Goal: Task Accomplishment & Management: Complete application form

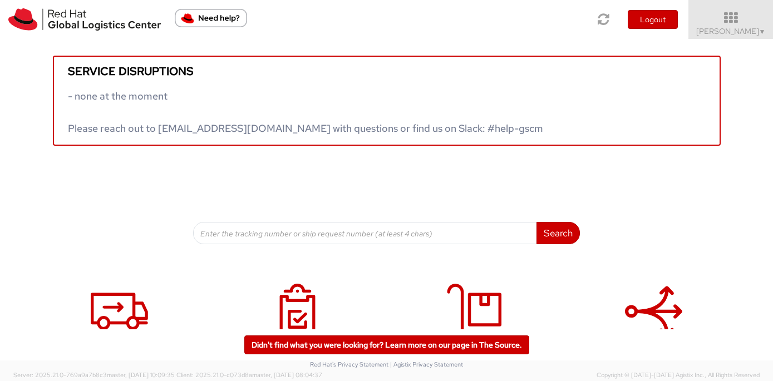
scroll to position [52, 0]
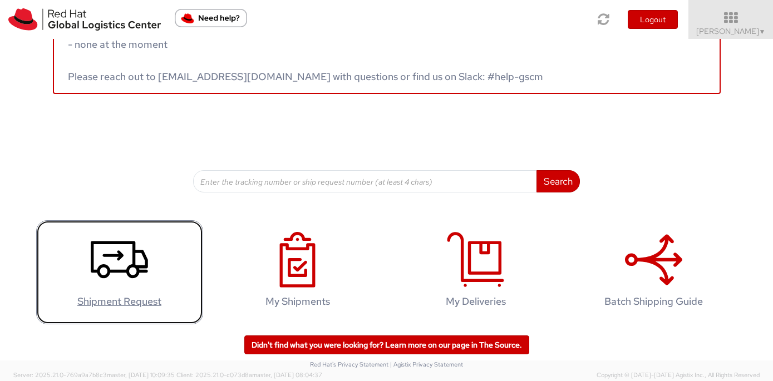
click at [116, 249] on icon at bounding box center [119, 260] width 57 height 56
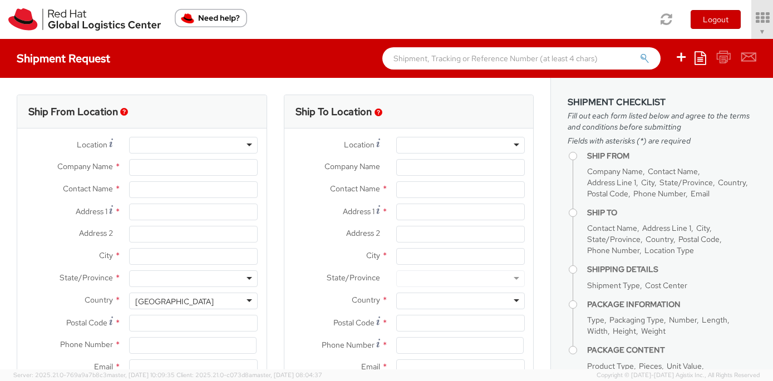
select select "506"
select select
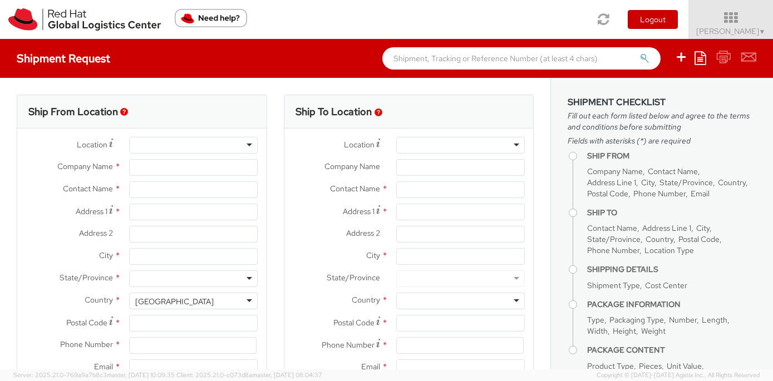
click at [159, 147] on div at bounding box center [193, 145] width 129 height 17
click at [249, 142] on div at bounding box center [193, 145] width 129 height 17
click at [250, 144] on div at bounding box center [193, 145] width 129 height 17
type input "Red Hat, Inc."
type input "[PERSON_NAME]"
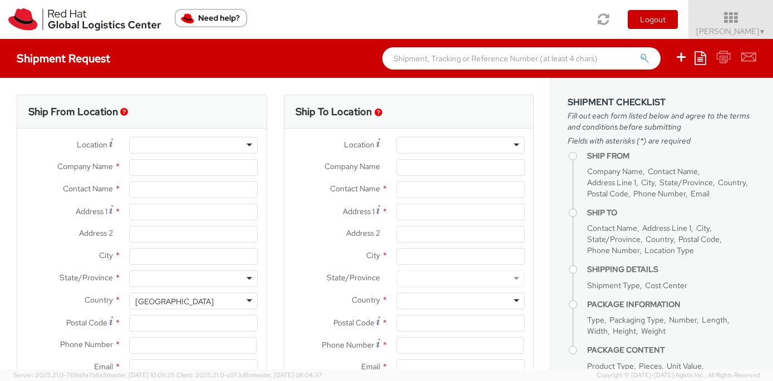
type input "[STREET_ADDRESS]"
type input "RALEIGH"
type input "27601"
type input "19198356669"
type input "[EMAIL_ADDRESS][DOMAIN_NAME]"
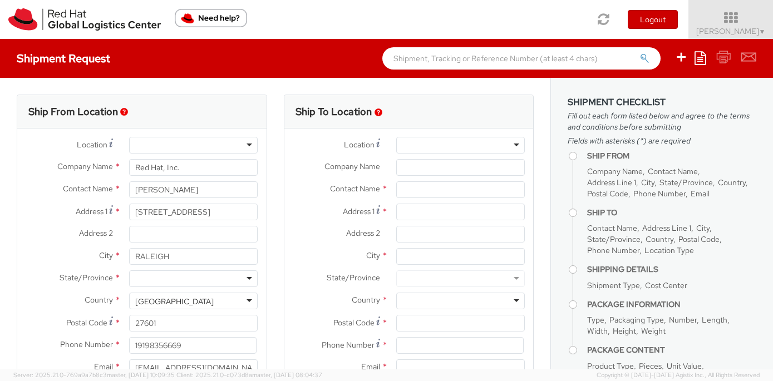
click at [250, 144] on div at bounding box center [193, 145] width 129 height 17
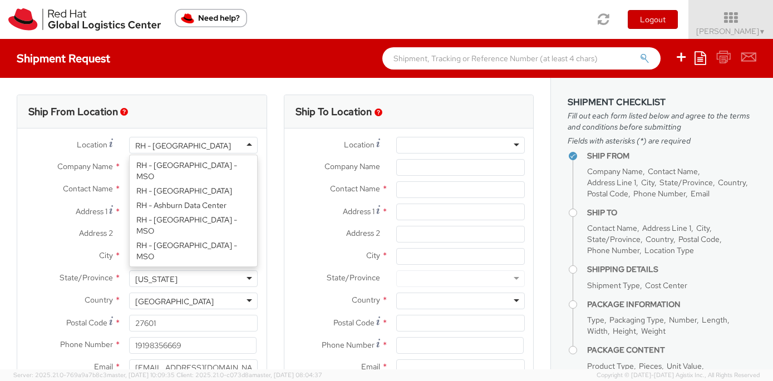
scroll to position [1450, 0]
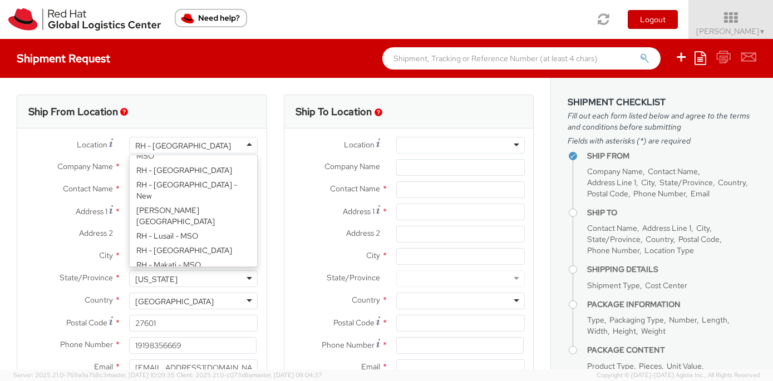
click at [207, 121] on div "Ship From Location" at bounding box center [141, 111] width 249 height 33
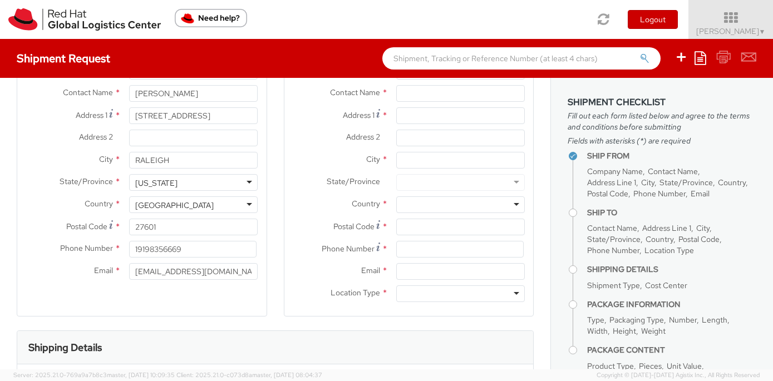
scroll to position [0, 0]
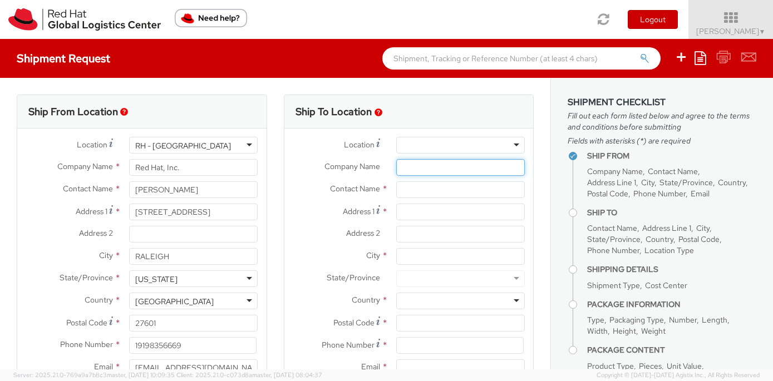
click at [412, 166] on input "Company Name *" at bounding box center [460, 167] width 129 height 17
type input "ITA"
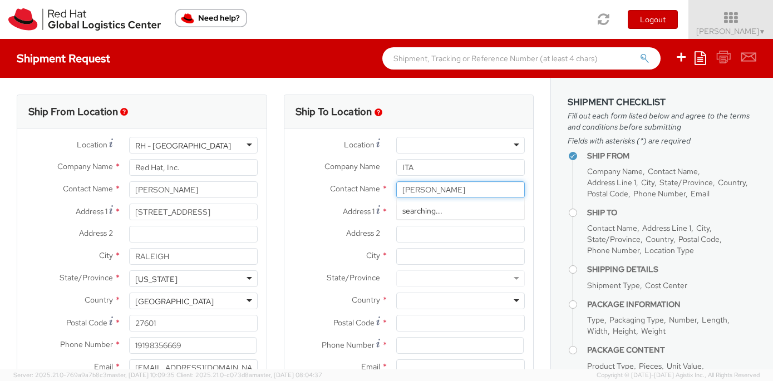
type input "[PERSON_NAME]"
type input "[STREET_ADDRESS]"
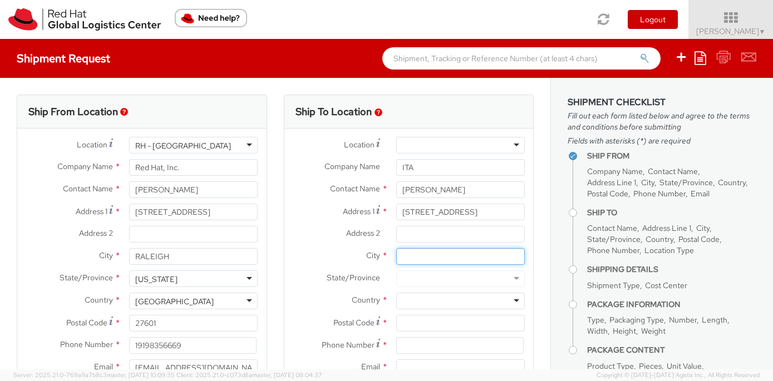
click at [406, 258] on input "City *" at bounding box center [460, 256] width 129 height 17
type input "Des Moines"
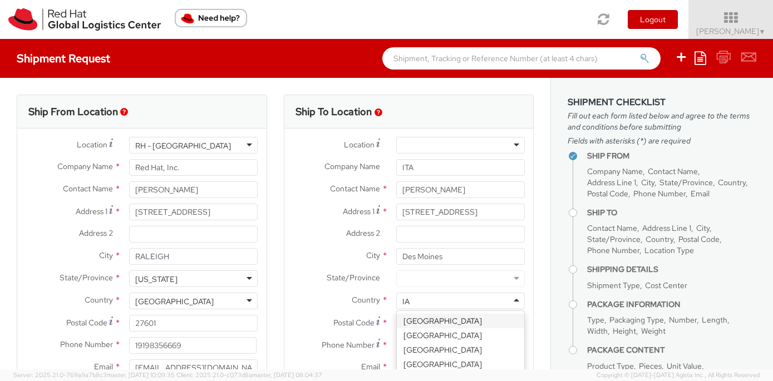
type input "I"
type input "Uni"
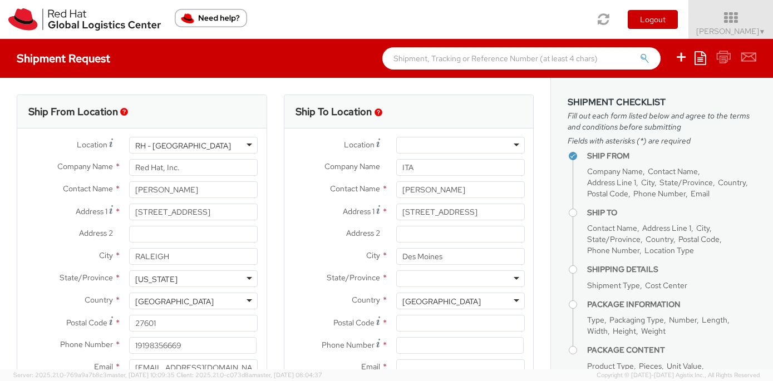
click at [420, 282] on div at bounding box center [460, 278] width 129 height 17
type input "I"
type input "io"
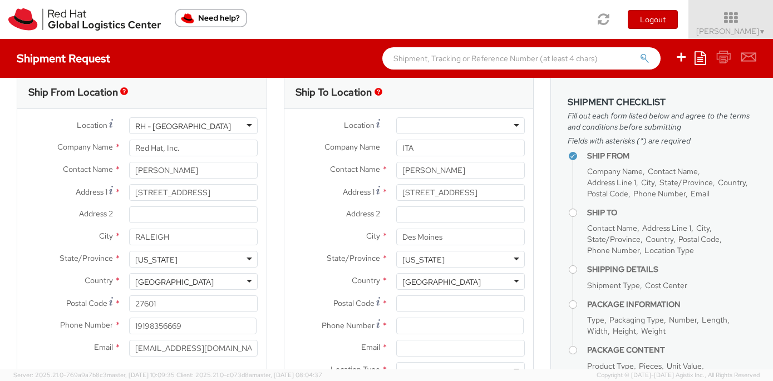
scroll to position [21, 0]
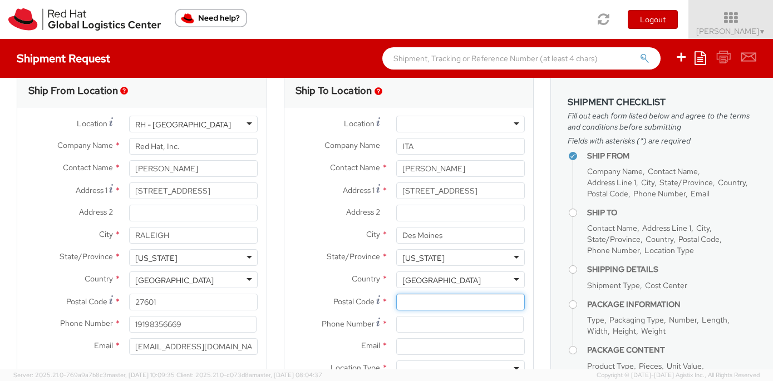
click at [439, 306] on input "Postal Code *" at bounding box center [460, 302] width 129 height 17
type input "50266"
click at [425, 324] on input at bounding box center [459, 324] width 127 height 17
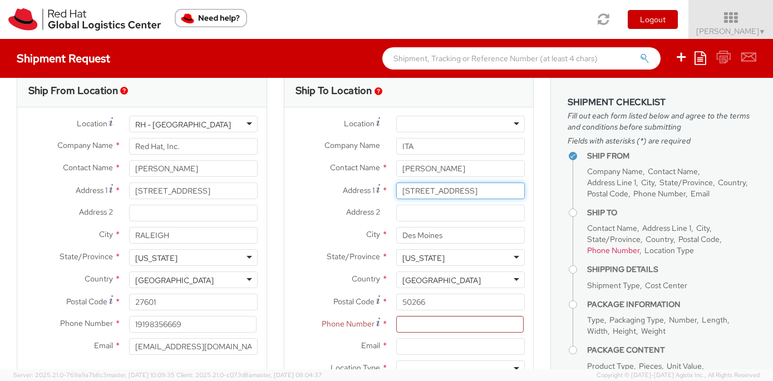
click at [485, 194] on input "[STREET_ADDRESS]" at bounding box center [460, 191] width 129 height 17
type input "[STREET_ADDRESS]"
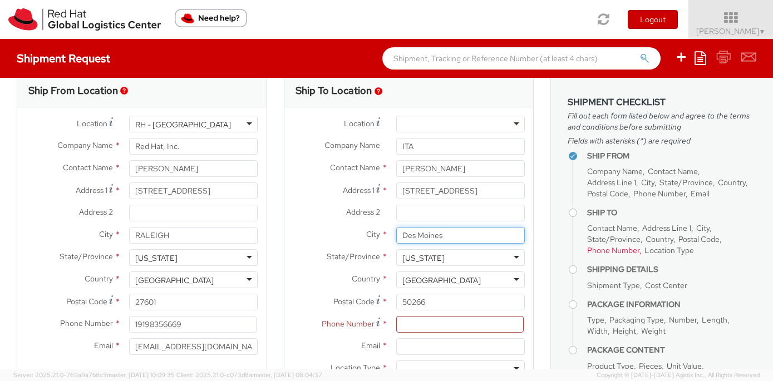
click at [406, 236] on input "Des Moines" at bounding box center [460, 235] width 129 height 17
type input "[GEOGRAPHIC_DATA]"
click at [416, 323] on input at bounding box center [459, 324] width 127 height 17
paste input "[PHONE_NUMBER]"
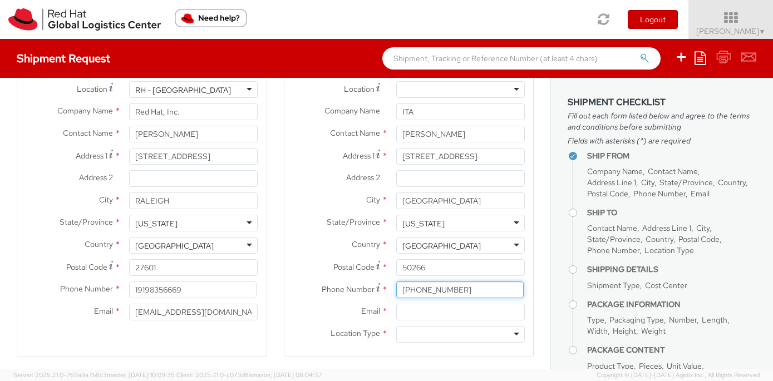
scroll to position [57, 0]
type input "[PHONE_NUMBER]"
click at [437, 313] on input "Email *" at bounding box center [460, 311] width 129 height 17
paste input "[EMAIL_ADDRESS][DOMAIN_NAME]"
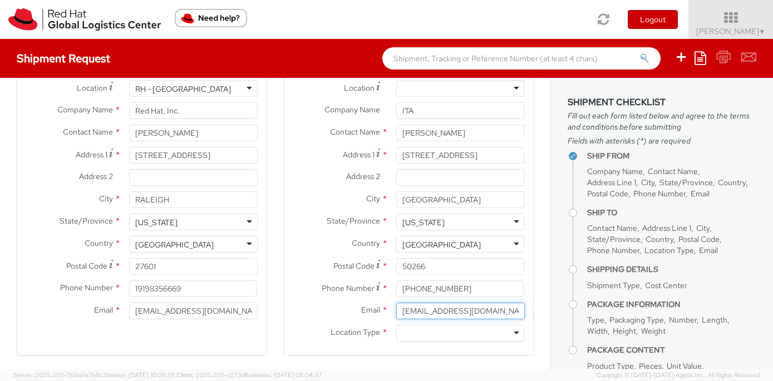
type input "[EMAIL_ADDRESS][DOMAIN_NAME]"
click at [433, 342] on div "Location Type * Business Residential" at bounding box center [408, 336] width 249 height 22
click at [427, 331] on div at bounding box center [460, 333] width 129 height 17
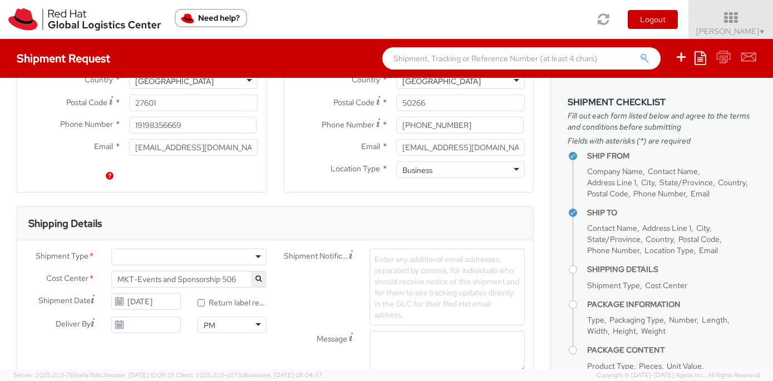
scroll to position [282, 0]
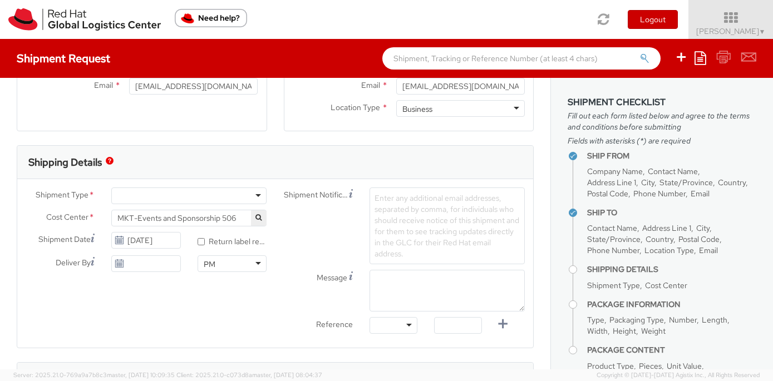
click at [147, 198] on div at bounding box center [188, 196] width 155 height 17
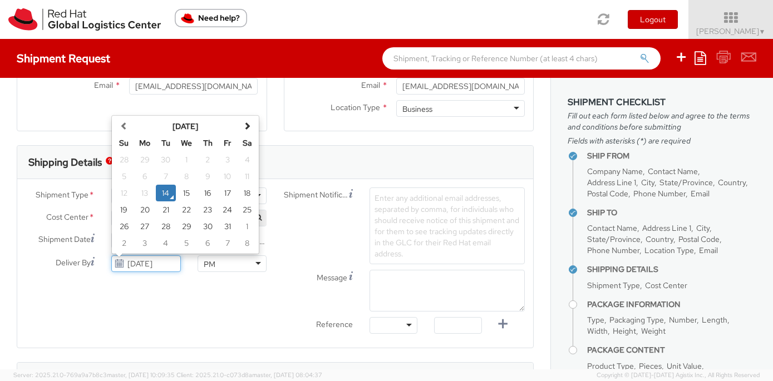
click at [145, 267] on input "[DATE]" at bounding box center [145, 263] width 69 height 17
click at [225, 210] on td "24" at bounding box center [228, 209] width 20 height 17
type input "[DATE]"
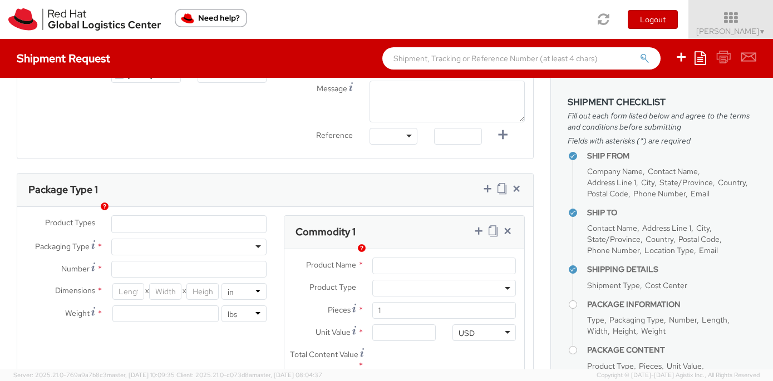
scroll to position [472, 0]
click at [123, 292] on input "number" at bounding box center [128, 290] width 32 height 17
type input "6"
click at [160, 294] on input "number" at bounding box center [165, 290] width 32 height 17
click at [208, 288] on input "number" at bounding box center [202, 290] width 32 height 17
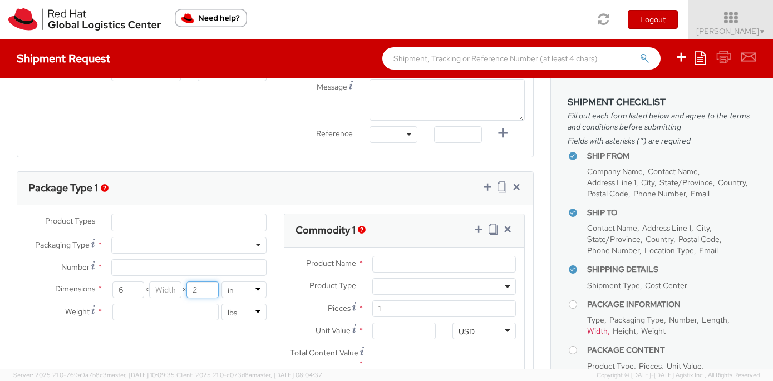
type input "2"
click at [160, 293] on input "number" at bounding box center [165, 290] width 32 height 17
type input "6"
click at [155, 315] on input "number" at bounding box center [165, 312] width 106 height 17
type input "3"
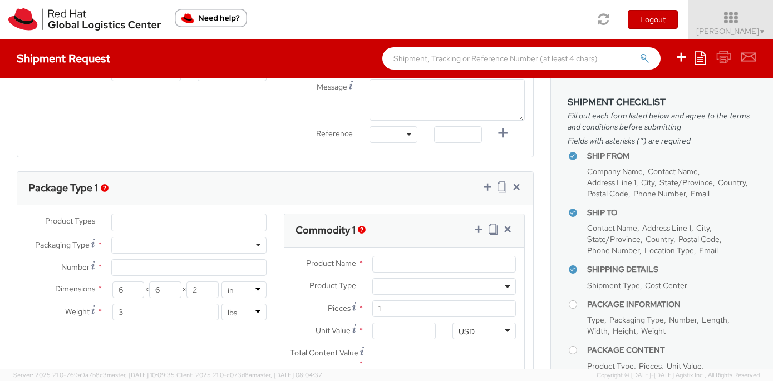
click at [136, 243] on div at bounding box center [188, 245] width 155 height 17
click at [129, 268] on input "Number *" at bounding box center [188, 267] width 155 height 17
type input "1"
click at [129, 223] on ul at bounding box center [189, 222] width 154 height 17
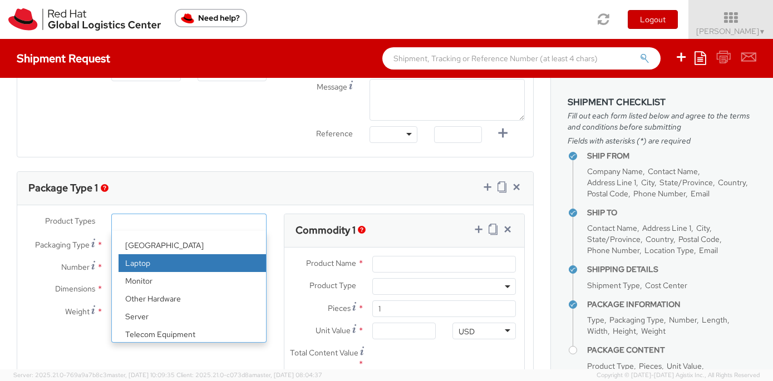
scroll to position [49, 0]
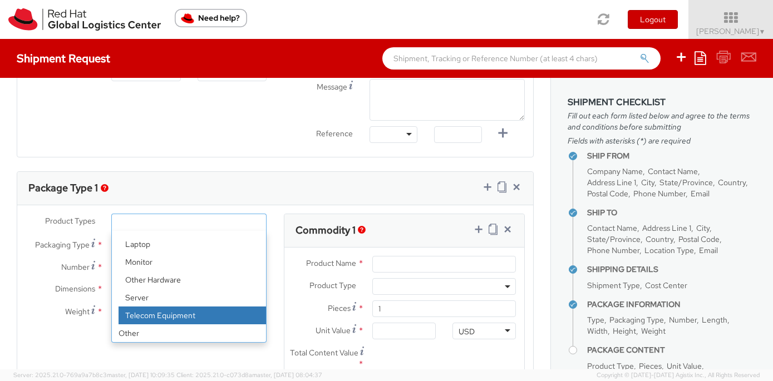
select select "TEL_EQUIP"
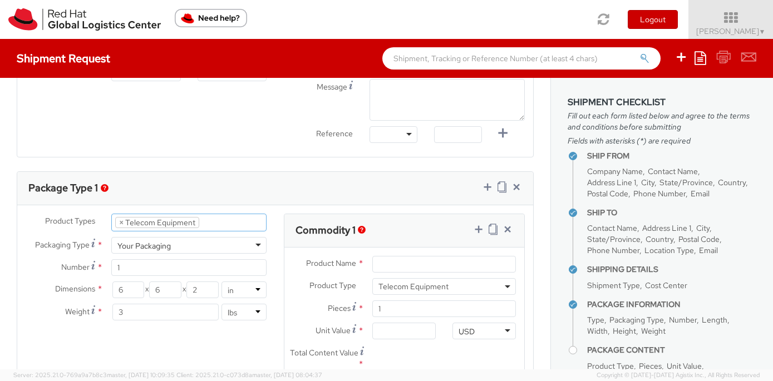
click at [230, 341] on div "Product Types * Documents Docking Station Laptop Monitor Other Hardware Server …" at bounding box center [275, 307] width 516 height 186
click at [415, 266] on input "Product Name *" at bounding box center [444, 264] width 144 height 17
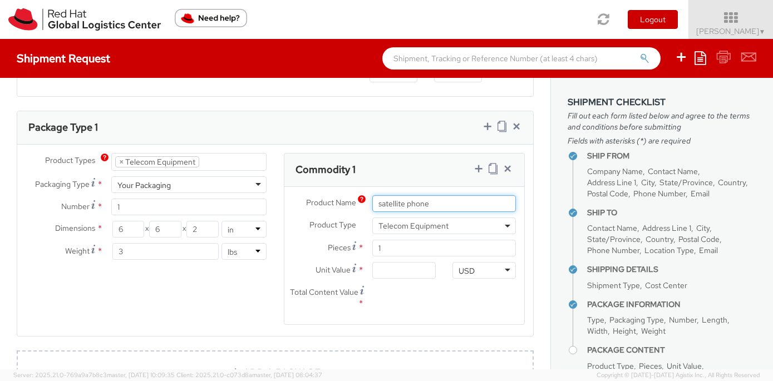
scroll to position [536, 0]
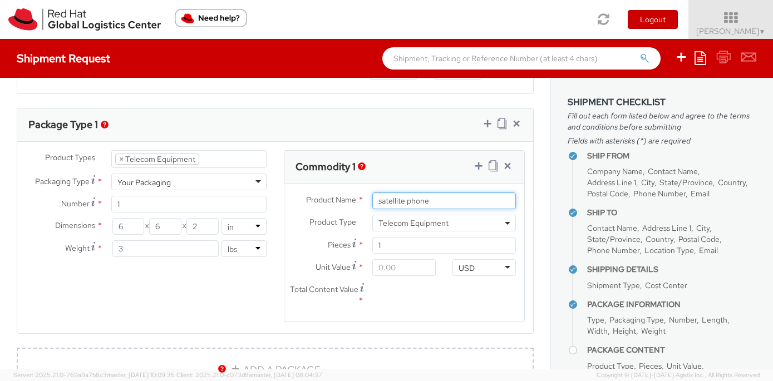
type input "satellite phone"
click at [425, 270] on input "Unit Value *" at bounding box center [403, 267] width 63 height 17
type input "2.00"
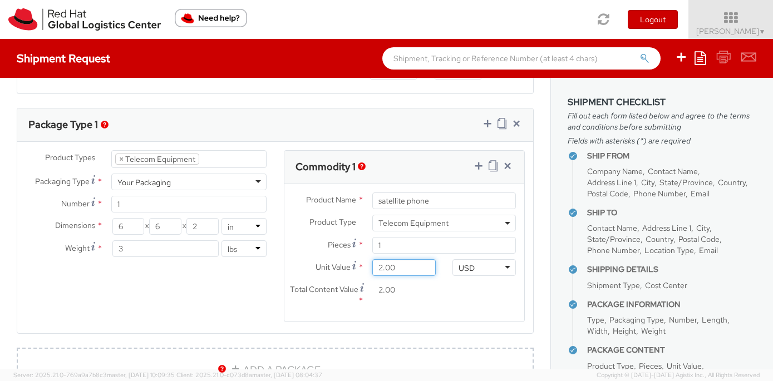
type input "20.00"
type input "200.00"
click at [151, 302] on div "Product Types * Documents Docking Station Laptop Monitor Other Hardware Server …" at bounding box center [275, 243] width 516 height 186
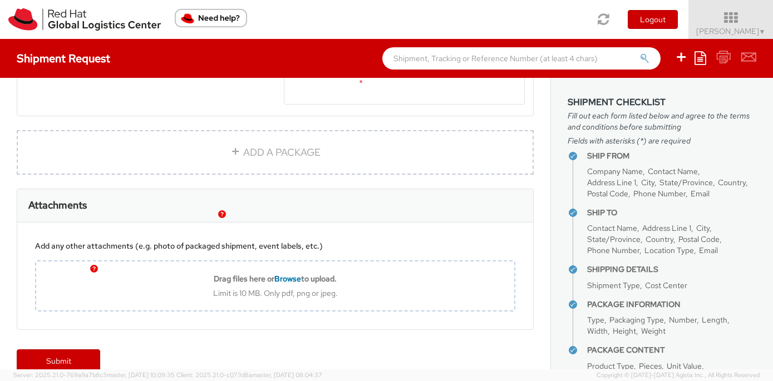
scroll to position [772, 0]
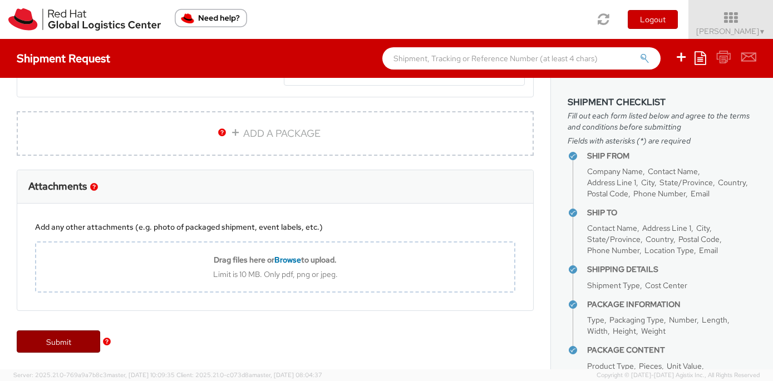
click at [81, 343] on link "Submit" at bounding box center [58, 342] width 83 height 22
